Goal: Task Accomplishment & Management: Manage account settings

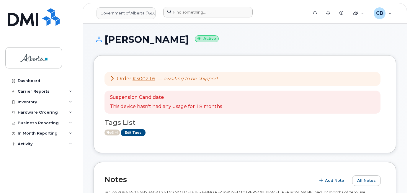
scroll to position [236, 0]
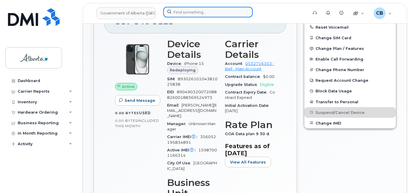
click at [181, 11] on input at bounding box center [207, 12] width 89 height 11
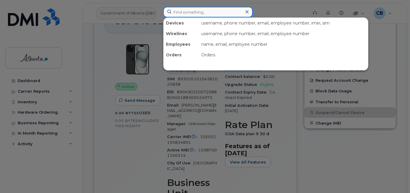
paste input "5879197419"
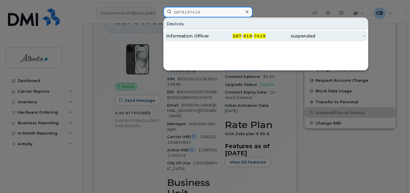
type input "5879197419"
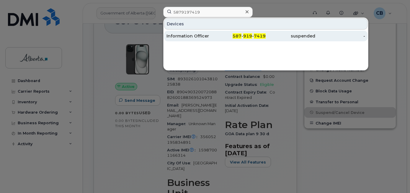
click at [189, 35] on div "Information Officer" at bounding box center [192, 36] width 50 height 6
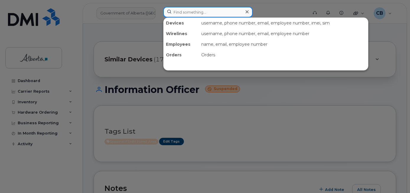
click at [172, 9] on input at bounding box center [207, 12] width 89 height 11
paste input "7802421386"
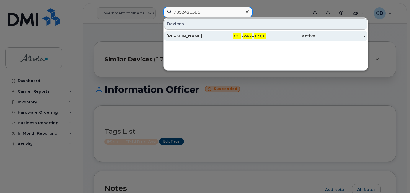
type input "7802421386"
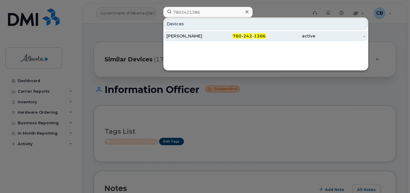
click at [177, 35] on div "[PERSON_NAME]" at bounding box center [192, 36] width 50 height 6
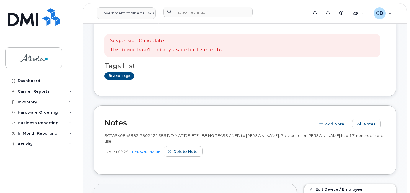
scroll to position [89, 0]
click at [119, 136] on span "SCTASK0845983 7802421386 DO NOT DELETE - BEING REASSIGNED to Rebecca Edmonds. P…" at bounding box center [244, 138] width 279 height 10
copy span "SCTASK0845983"
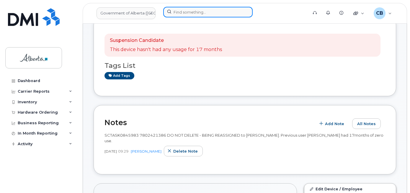
click at [179, 12] on input at bounding box center [207, 12] width 89 height 11
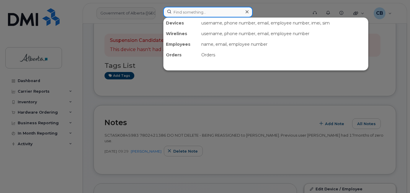
paste input "7809101046"
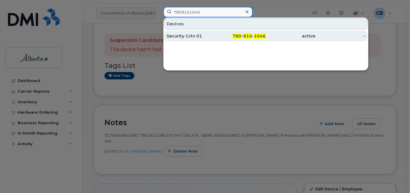
type input "7809101046"
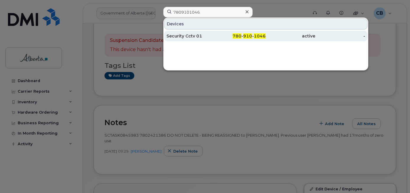
click at [180, 36] on div "Security Cctv 01" at bounding box center [192, 36] width 50 height 6
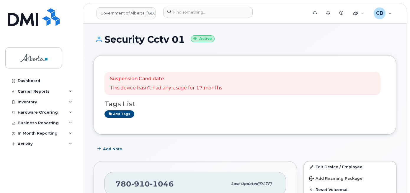
drag, startPoint x: 228, startPoint y: 82, endPoint x: 252, endPoint y: 118, distance: 43.8
click at [252, 118] on div "Suspension Candidate This device hasn't had any usage for 17 months Tags List A…" at bounding box center [245, 95] width 281 height 58
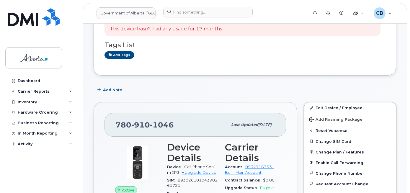
scroll to position [89, 0]
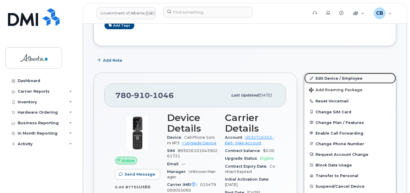
click at [323, 79] on link "Edit Device / Employee" at bounding box center [350, 78] width 92 height 11
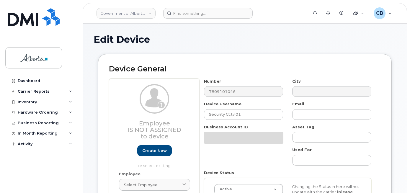
select select "4797682"
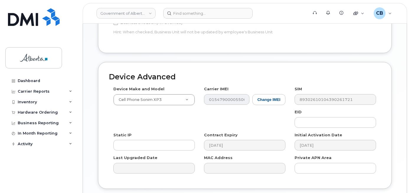
scroll to position [306, 0]
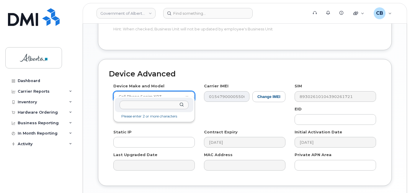
type input "I"
type input "iPhone unk"
select select "185"
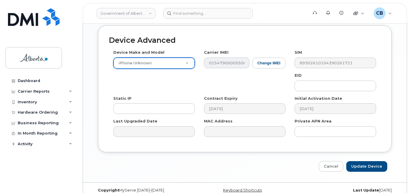
scroll to position [342, 0]
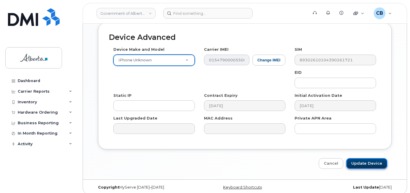
click at [355, 161] on input "Update Device" at bounding box center [366, 163] width 41 height 11
type input "Saving..."
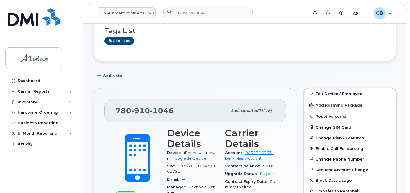
scroll to position [89, 0]
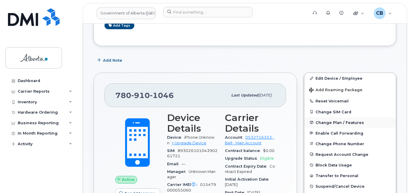
click at [326, 124] on span "Change Plan / Features" at bounding box center [340, 122] width 48 height 4
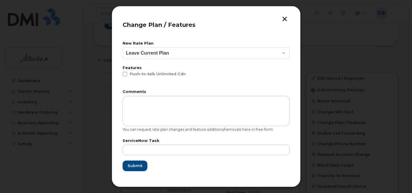
drag, startPoint x: 293, startPoint y: 106, endPoint x: 296, endPoint y: 86, distance: 20.5
click at [295, 97] on div "Change Plan / Features New Rate Plan Leave Current Plan GOA - Voice Plan 5 GOA …" at bounding box center [206, 96] width 189 height 181
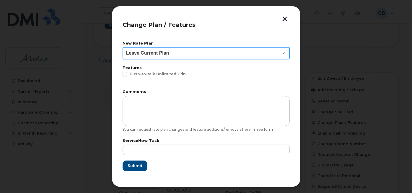
click at [282, 52] on select "Leave Current Plan GOA - Voice Plan 5 GOA Smartphone 14 30D GOA Unlimited Smart…" at bounding box center [206, 53] width 167 height 12
select select "2483362"
click at [123, 47] on select "Leave Current Plan GOA - Voice Plan 5 GOA Smartphone 14 30D GOA Unlimited Smart…" at bounding box center [206, 53] width 167 height 12
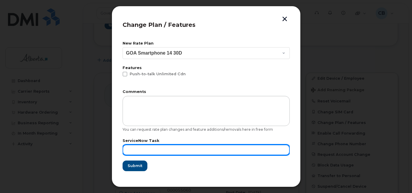
click at [145, 151] on input "text" at bounding box center [206, 150] width 167 height 11
paste input "SCTASK0842322"
type input "SCTASK0842322"
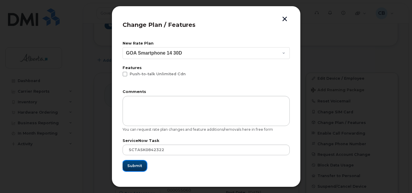
click at [134, 163] on span "Submit" at bounding box center [134, 166] width 15 height 6
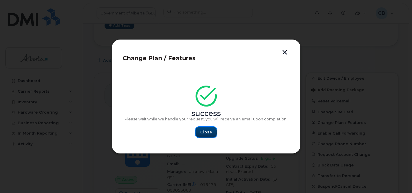
click at [208, 130] on span "Close" at bounding box center [206, 132] width 12 height 6
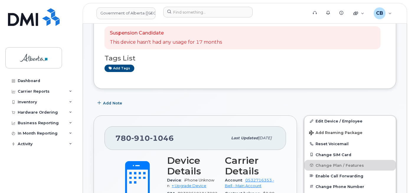
scroll to position [30, 0]
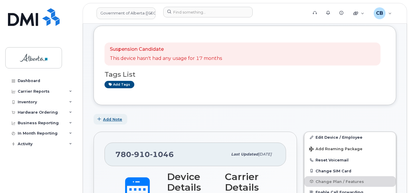
click at [107, 120] on span "Add Note" at bounding box center [112, 120] width 19 height 6
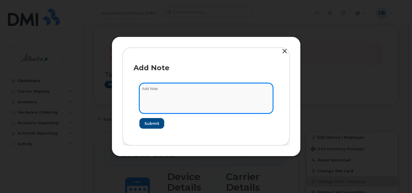
click at [153, 89] on textarea at bounding box center [205, 98] width 133 height 30
paste textarea "SCTASK0842322"
type textarea "SCTASK0842322-changed plan from voice only to voice and data."
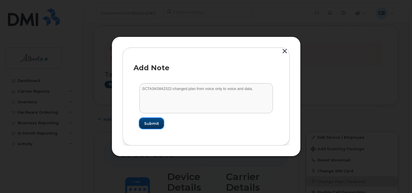
click at [153, 123] on span "Submit" at bounding box center [151, 124] width 15 height 6
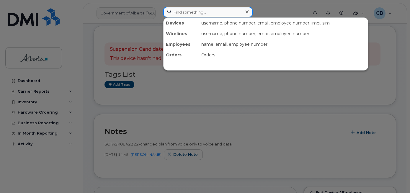
click at [178, 12] on input at bounding box center [207, 12] width 89 height 11
paste input "7802666374"
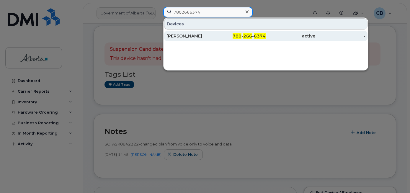
type input "7802666374"
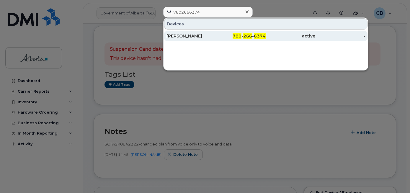
click at [178, 34] on div "Randy Tiller" at bounding box center [192, 36] width 50 height 6
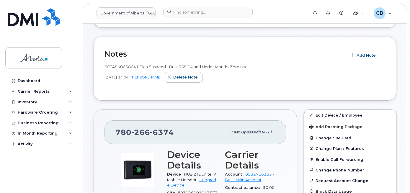
scroll to position [89, 0]
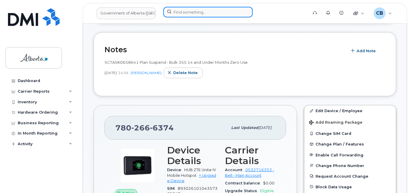
click at [169, 14] on input at bounding box center [207, 12] width 89 height 11
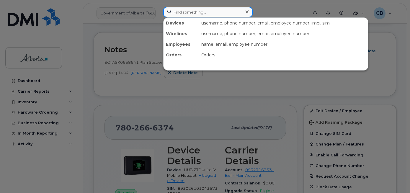
paste input "4038290280"
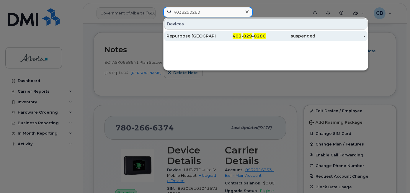
type input "4038290280"
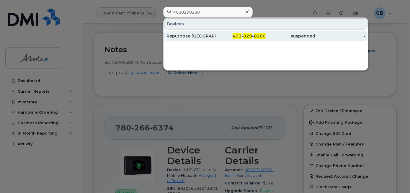
click at [175, 36] on div "Repurpose [GEOGRAPHIC_DATA]" at bounding box center [192, 36] width 50 height 6
